Goal: Task Accomplishment & Management: Use online tool/utility

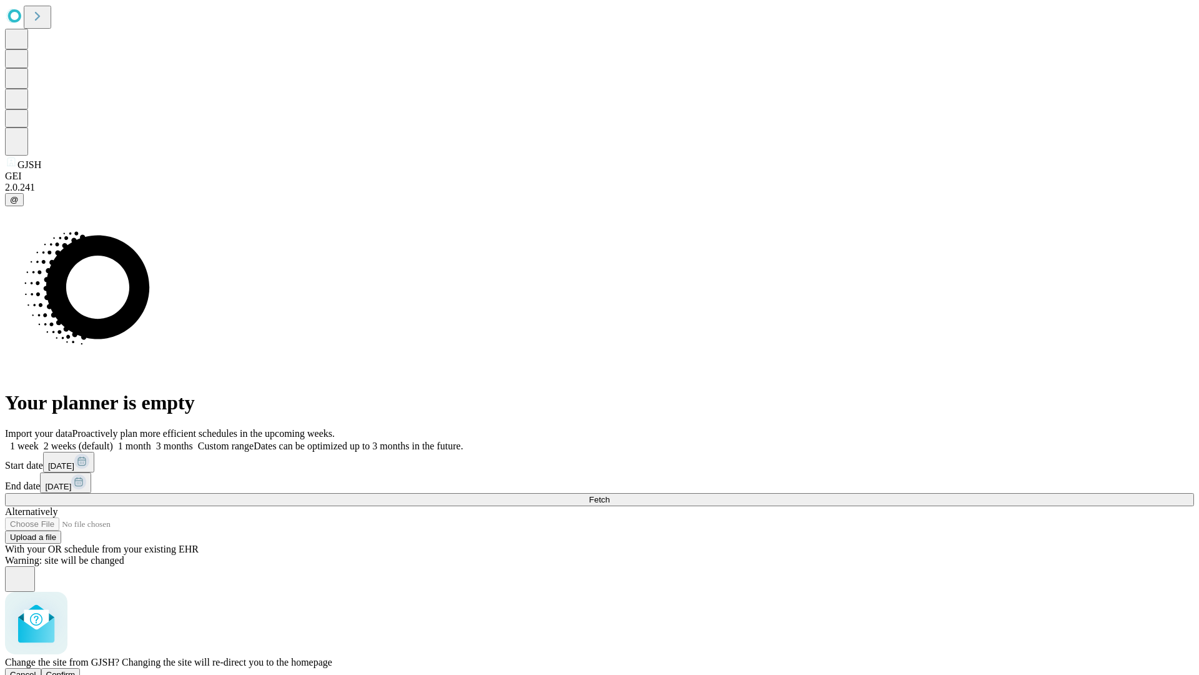
click at [76, 670] on span "Confirm" at bounding box center [60, 674] width 29 height 9
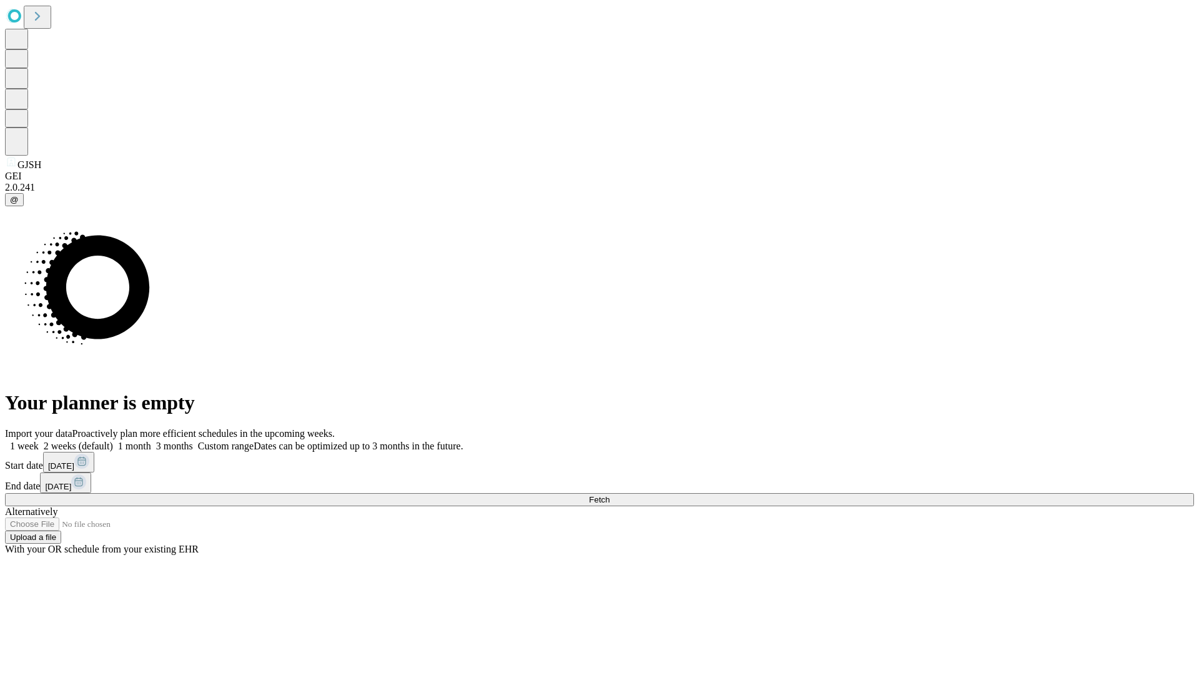
click at [39, 440] on label "1 week" at bounding box center [22, 445] width 34 height 11
click at [610, 495] on span "Fetch" at bounding box center [599, 499] width 21 height 9
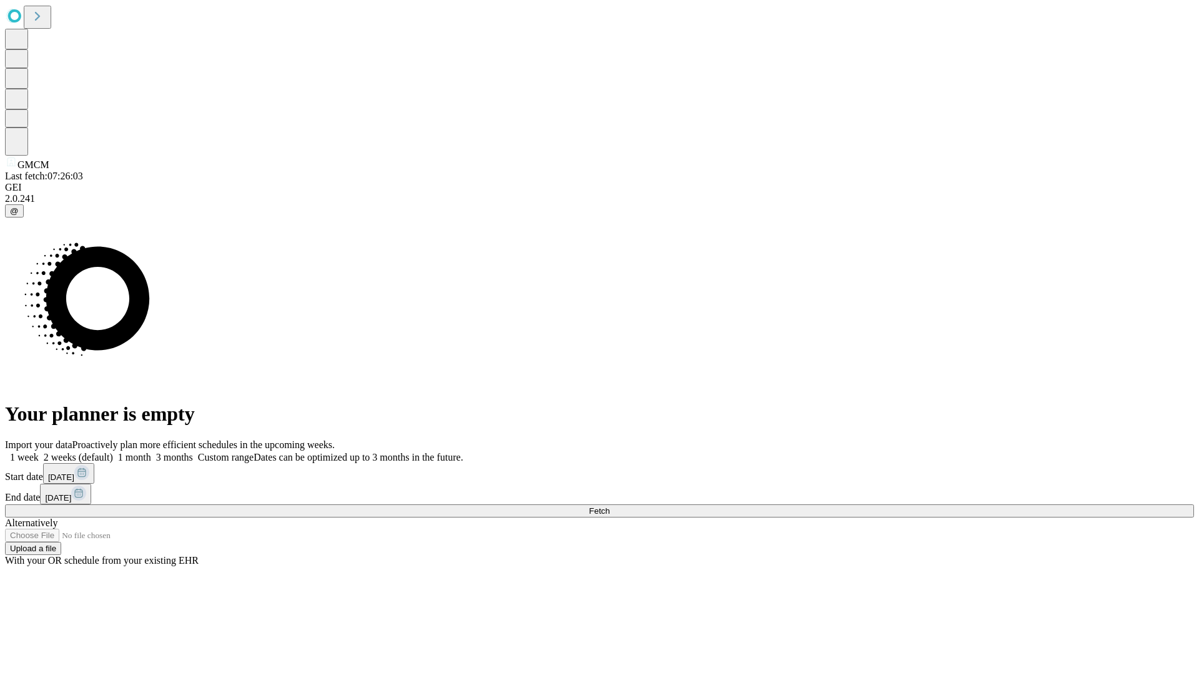
click at [39, 452] on label "1 week" at bounding box center [22, 457] width 34 height 11
click at [610, 506] on span "Fetch" at bounding box center [599, 510] width 21 height 9
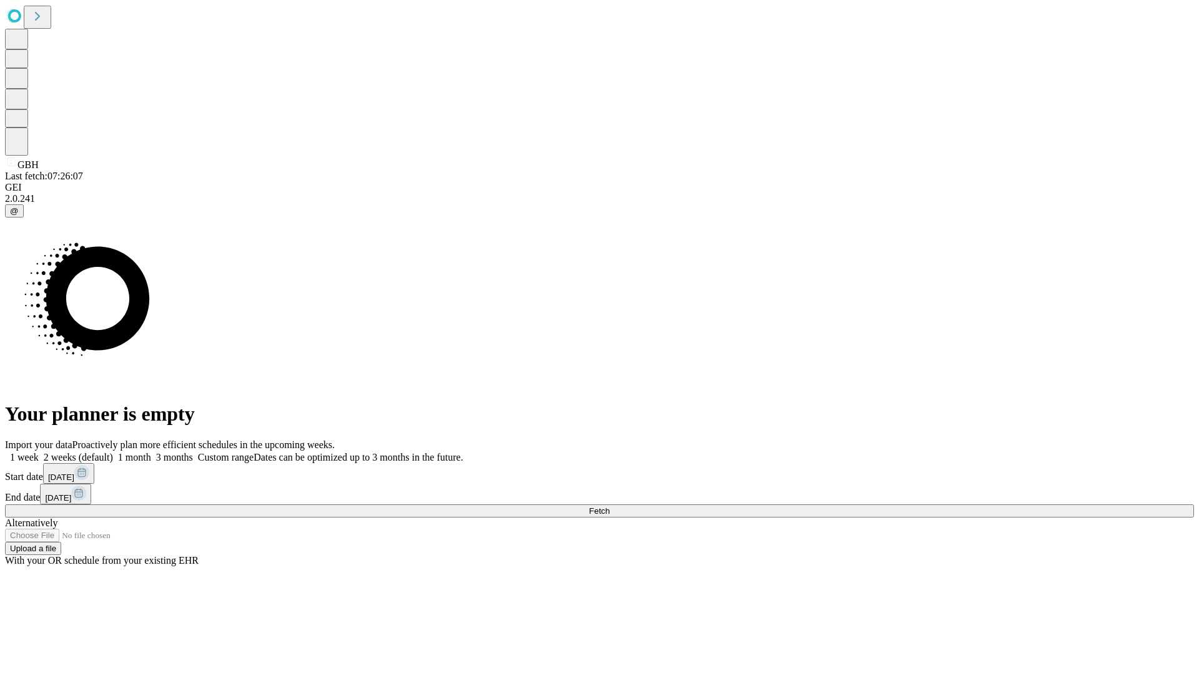
click at [610, 506] on span "Fetch" at bounding box center [599, 510] width 21 height 9
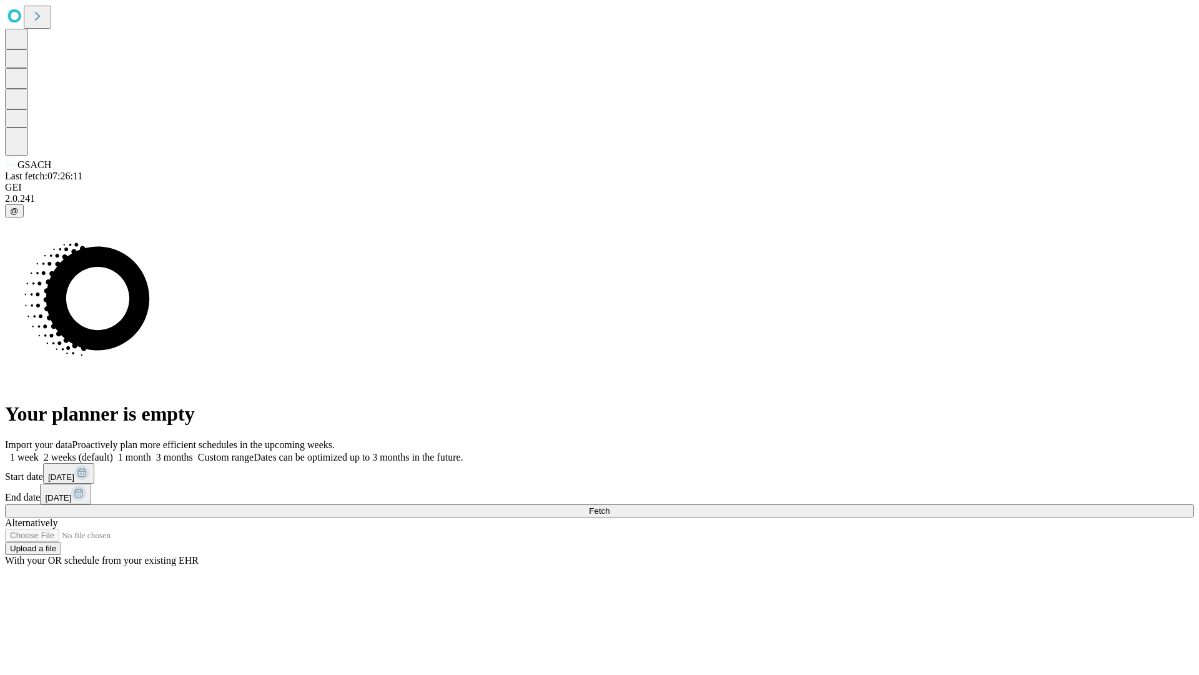
click at [39, 452] on label "1 week" at bounding box center [22, 457] width 34 height 11
click at [610, 506] on span "Fetch" at bounding box center [599, 510] width 21 height 9
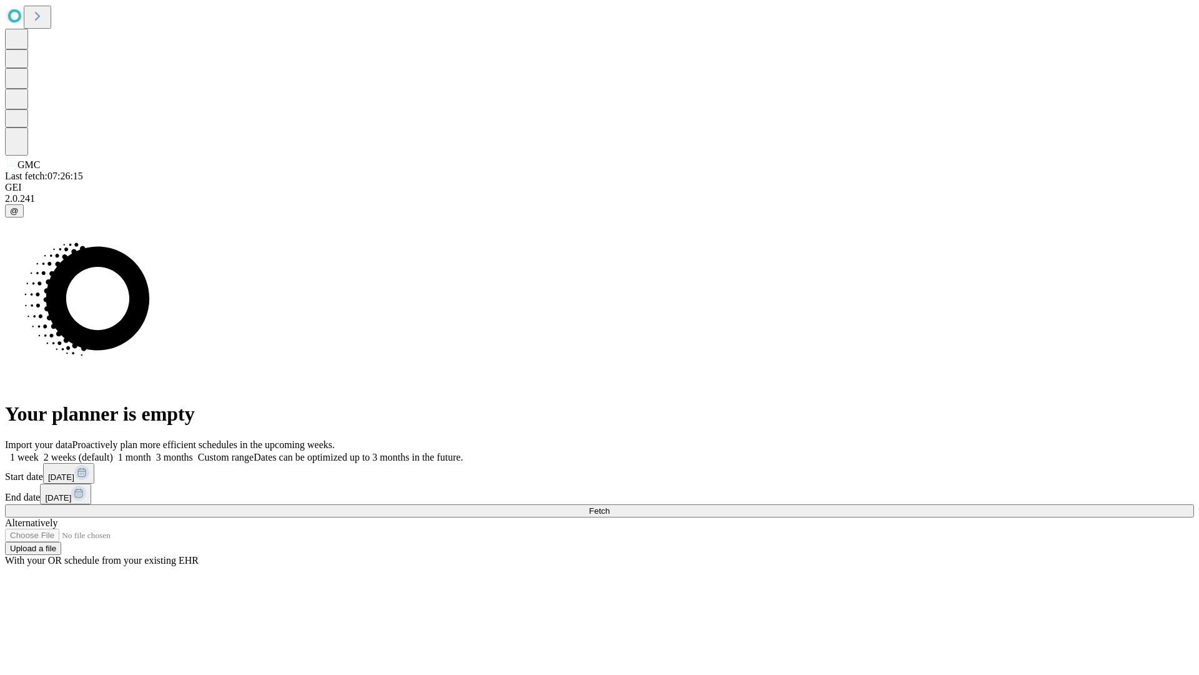
click at [610, 506] on span "Fetch" at bounding box center [599, 510] width 21 height 9
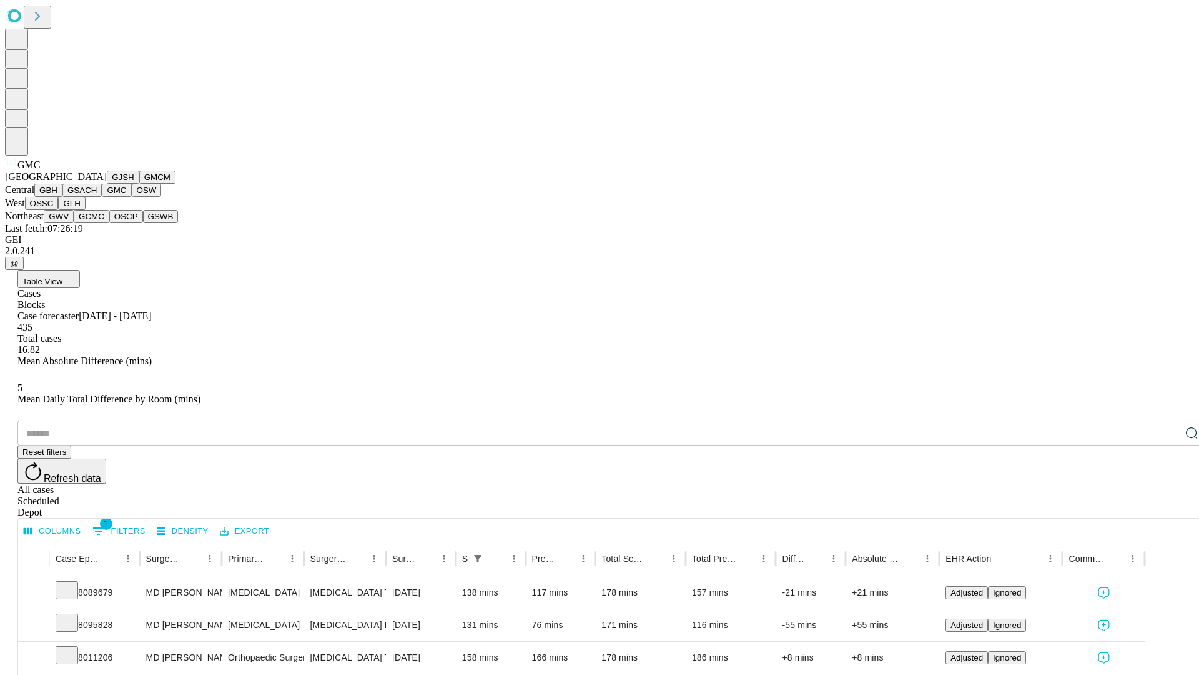
click at [132, 197] on button "OSW" at bounding box center [147, 190] width 30 height 13
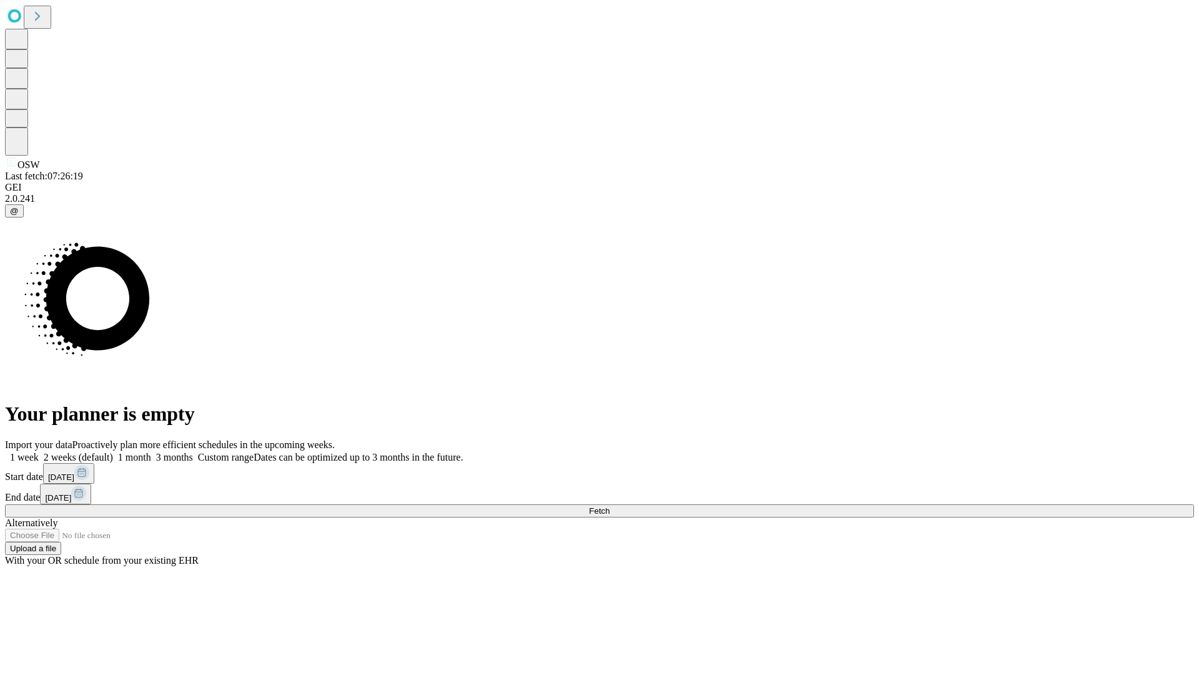
click at [39, 452] on label "1 week" at bounding box center [22, 457] width 34 height 11
click at [610, 506] on span "Fetch" at bounding box center [599, 510] width 21 height 9
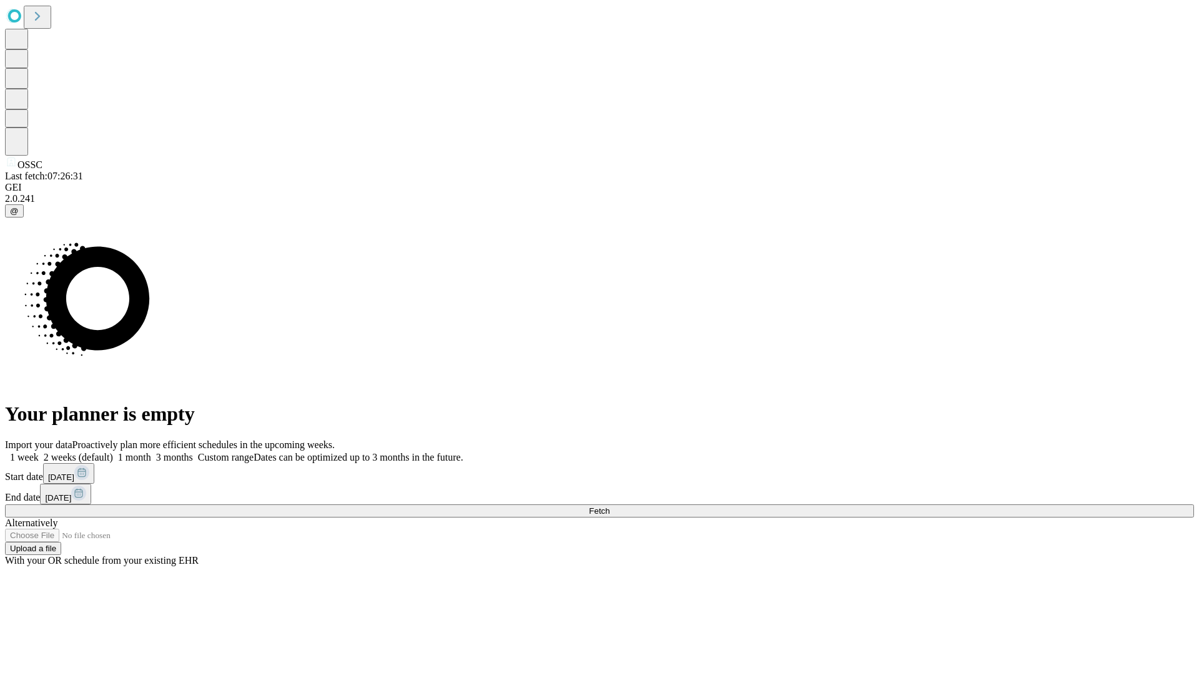
click at [610, 506] on span "Fetch" at bounding box center [599, 510] width 21 height 9
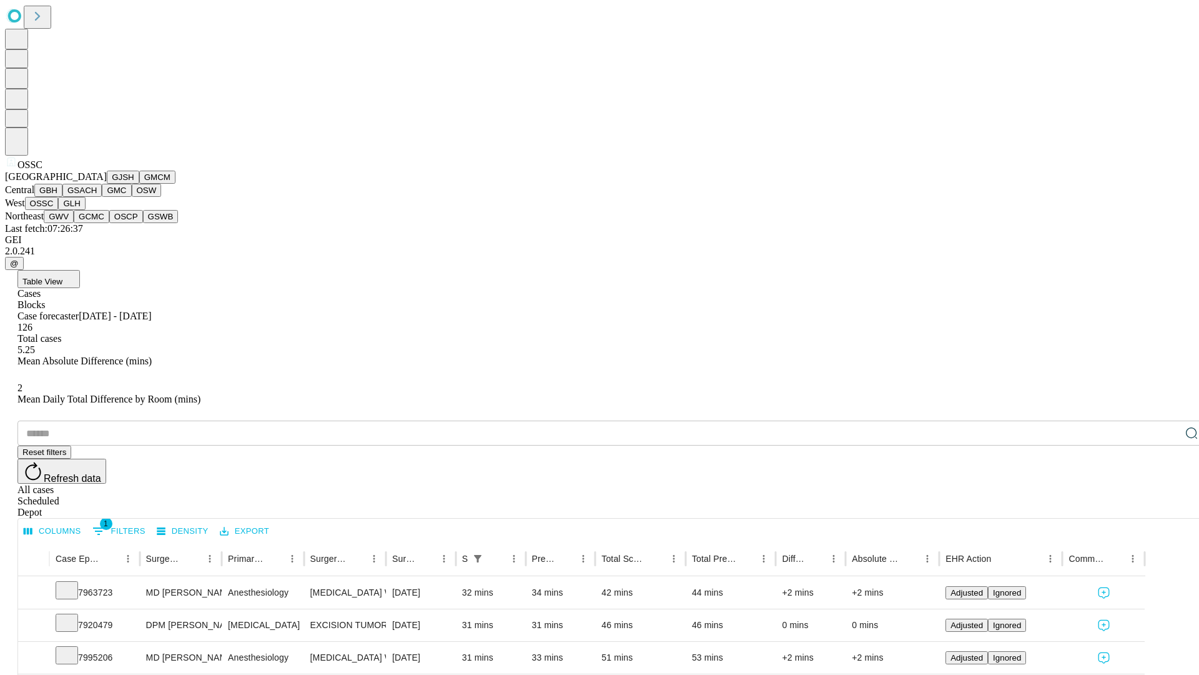
click at [85, 210] on button "GLH" at bounding box center [71, 203] width 27 height 13
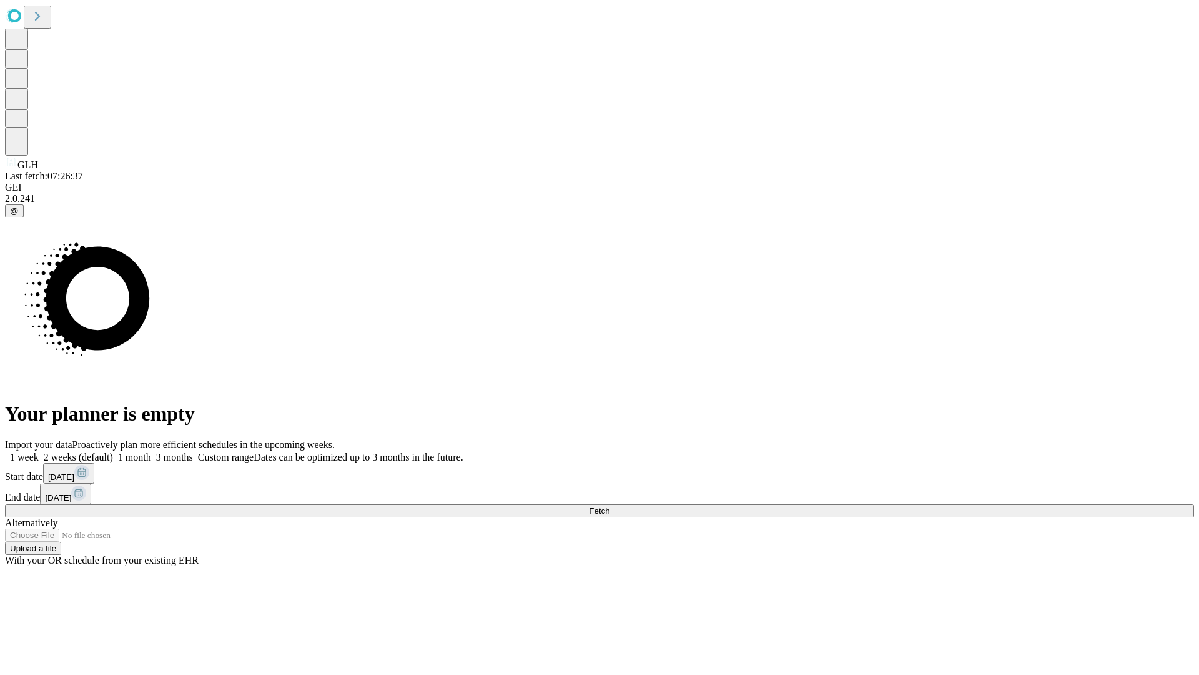
click at [39, 452] on label "1 week" at bounding box center [22, 457] width 34 height 11
click at [610, 506] on span "Fetch" at bounding box center [599, 510] width 21 height 9
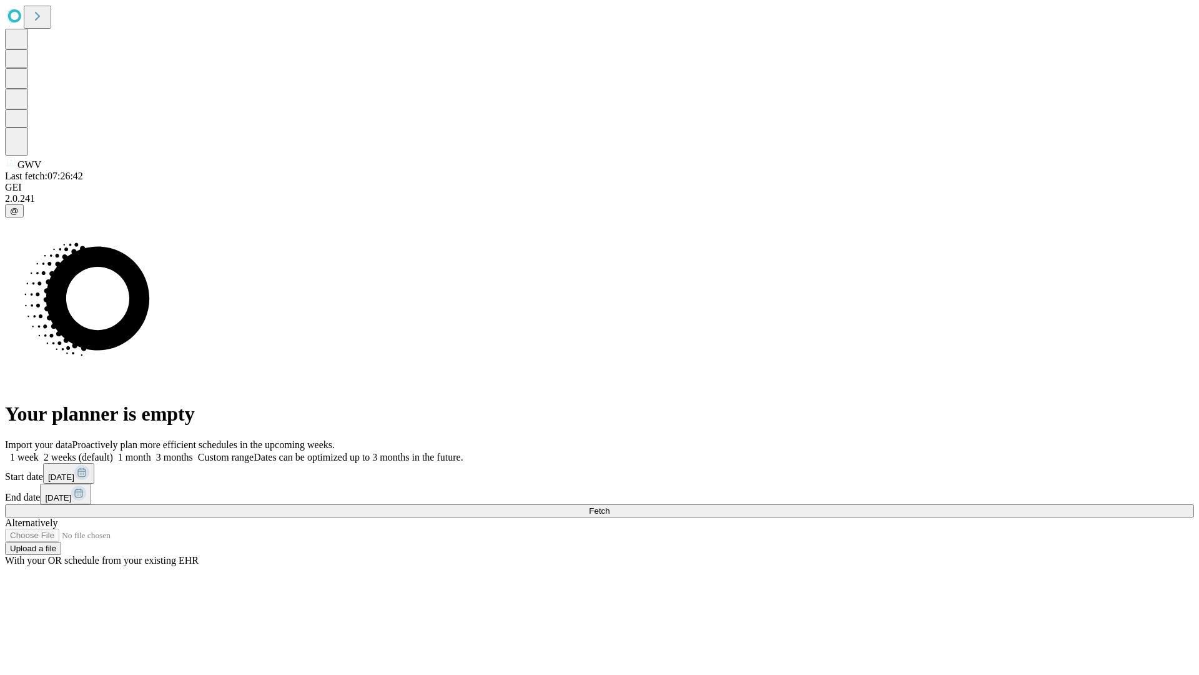
click at [39, 452] on label "1 week" at bounding box center [22, 457] width 34 height 11
click at [610, 506] on span "Fetch" at bounding box center [599, 510] width 21 height 9
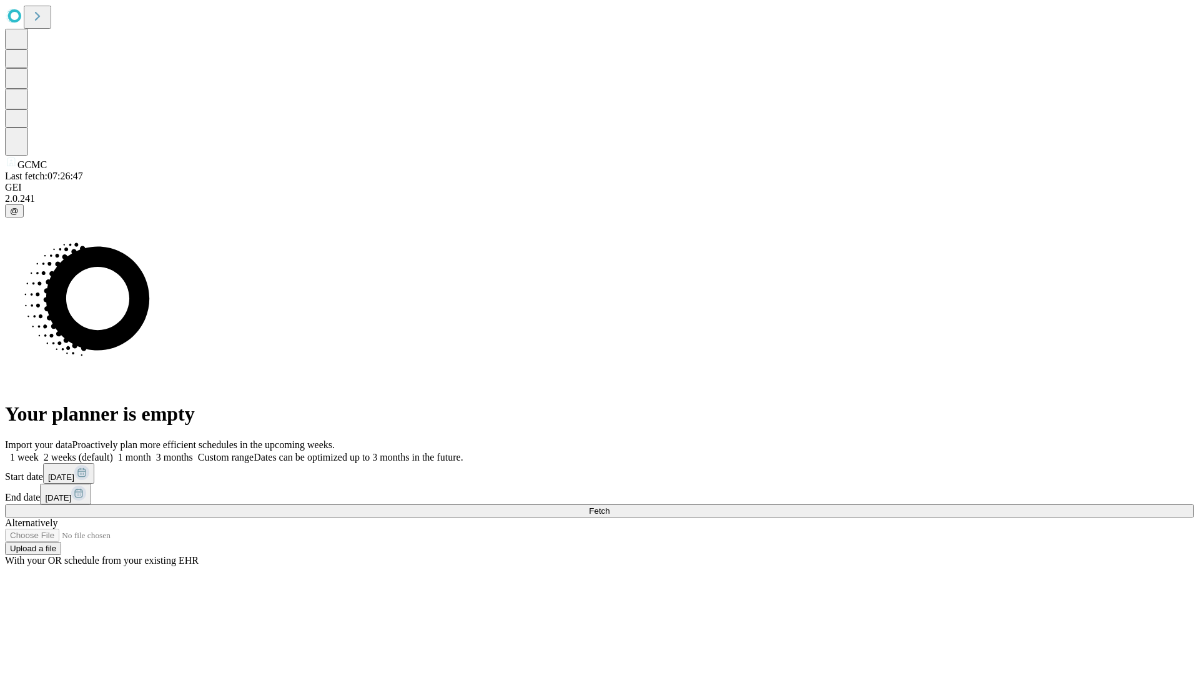
click at [39, 452] on label "1 week" at bounding box center [22, 457] width 34 height 11
click at [610, 506] on span "Fetch" at bounding box center [599, 510] width 21 height 9
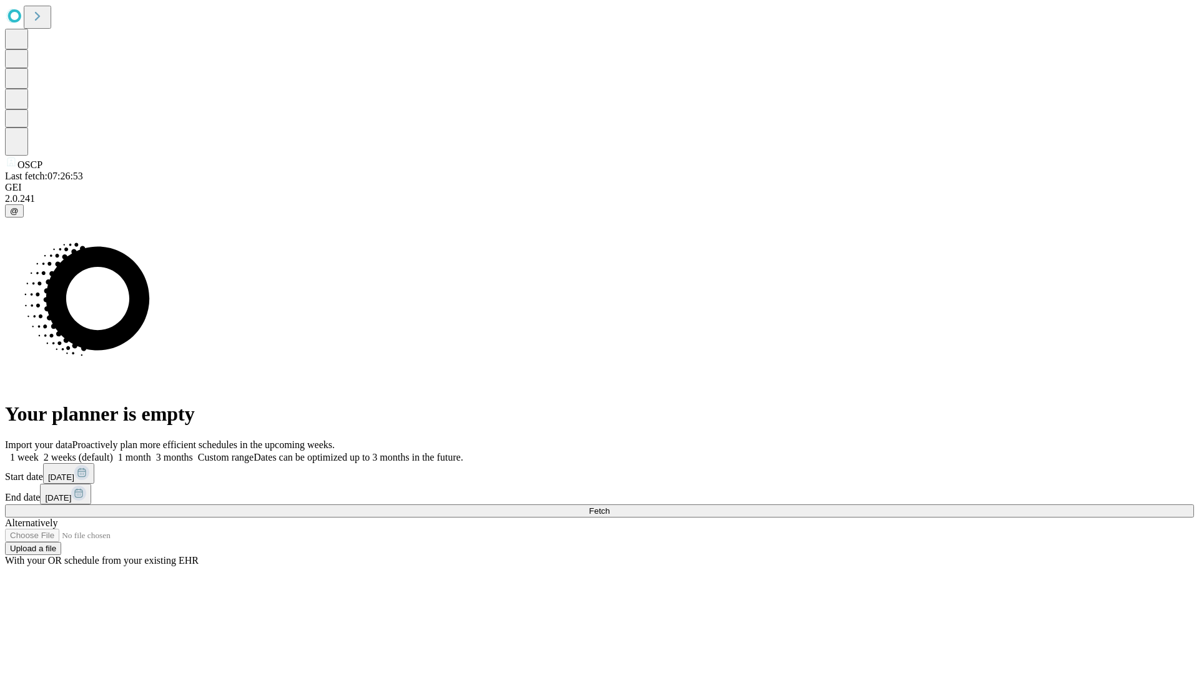
click at [39, 452] on label "1 week" at bounding box center [22, 457] width 34 height 11
click at [610, 506] on span "Fetch" at bounding box center [599, 510] width 21 height 9
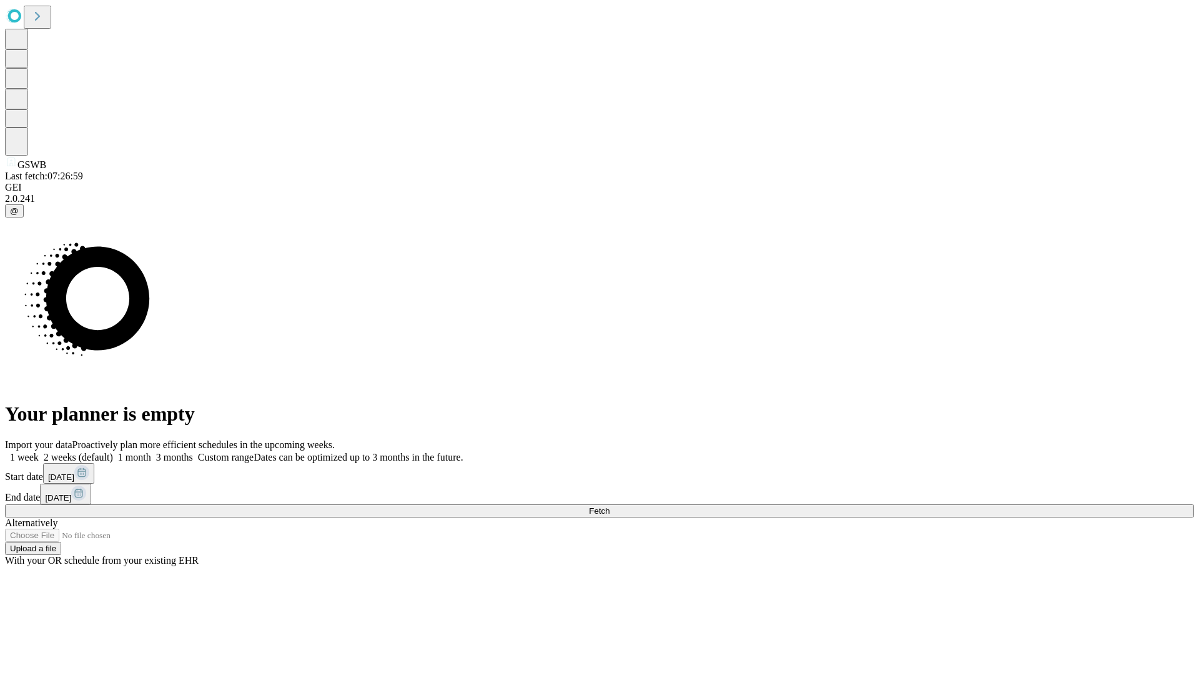
click at [39, 452] on label "1 week" at bounding box center [22, 457] width 34 height 11
click at [610, 506] on span "Fetch" at bounding box center [599, 510] width 21 height 9
